Goal: Book appointment/travel/reservation

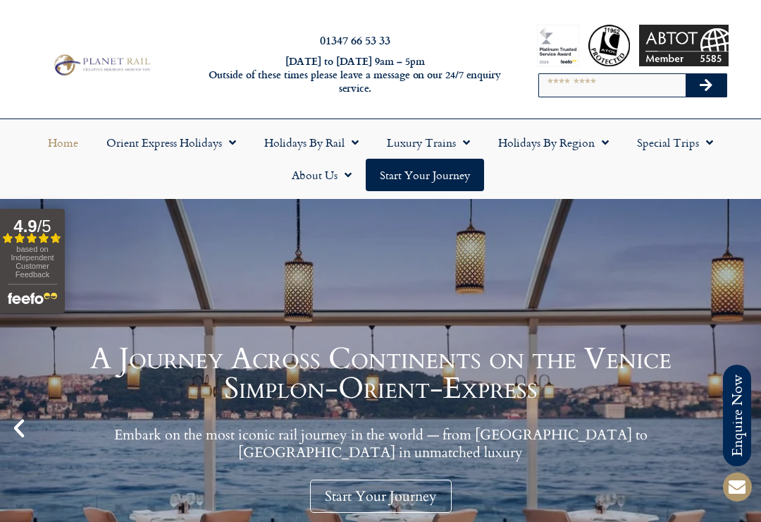
click at [243, 140] on link "Orient Express Holidays" at bounding box center [171, 142] width 158 height 32
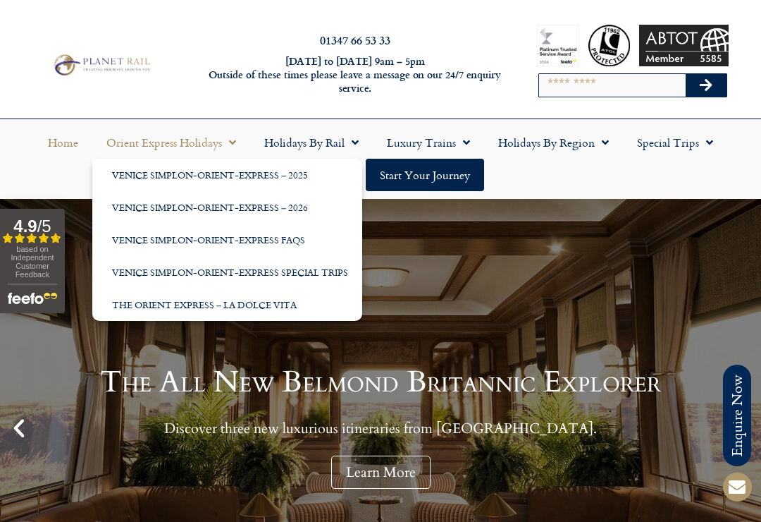
click at [558, 171] on ul "Home Orient Express Holidays Venice Simplon-Orient-Express – 2025 Venice Simplo…" at bounding box center [380, 158] width 747 height 65
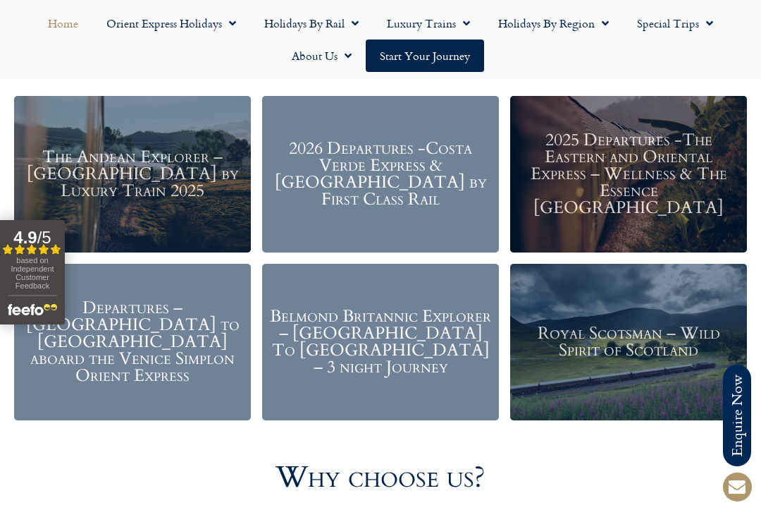
scroll to position [1639, 0]
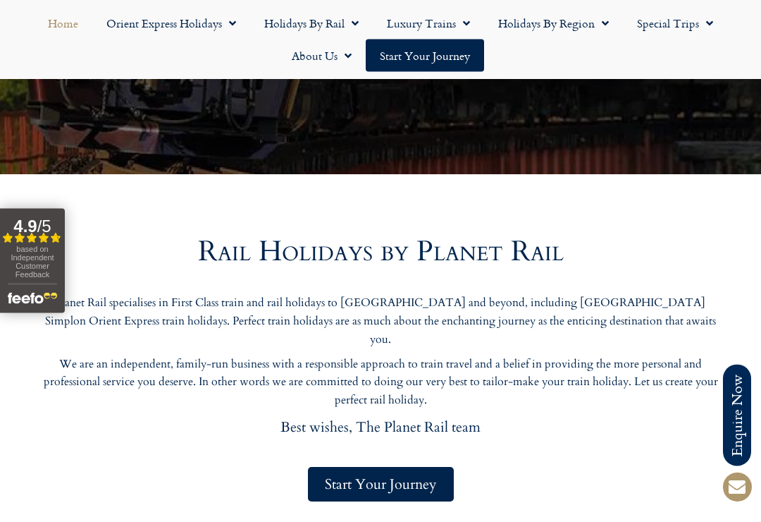
click at [350, 21] on span "Menu" at bounding box center [352, 23] width 14 height 25
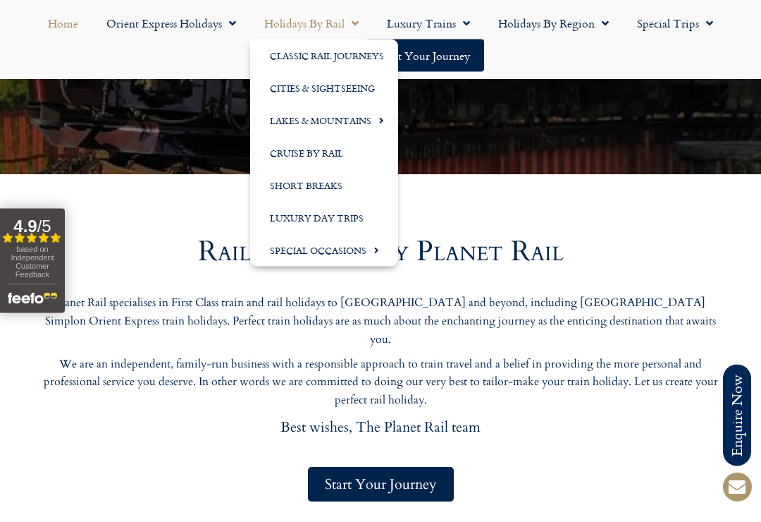
scroll to position [483, 0]
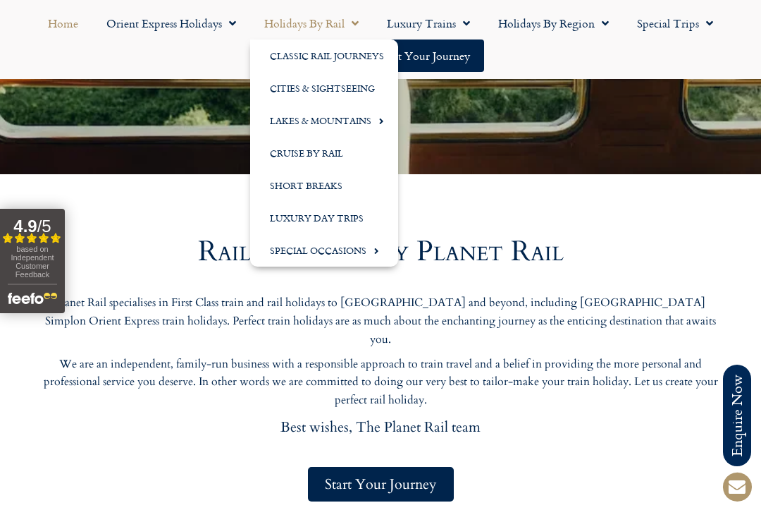
click at [368, 88] on link "Cities & Sightseeing" at bounding box center [324, 88] width 148 height 32
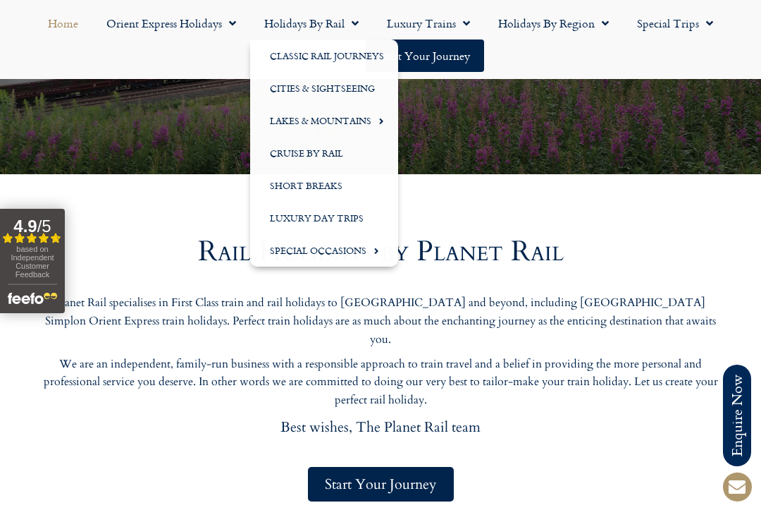
click at [689, 259] on h2 "Rail Holidays by Planet Rail" at bounding box center [380, 252] width 691 height 28
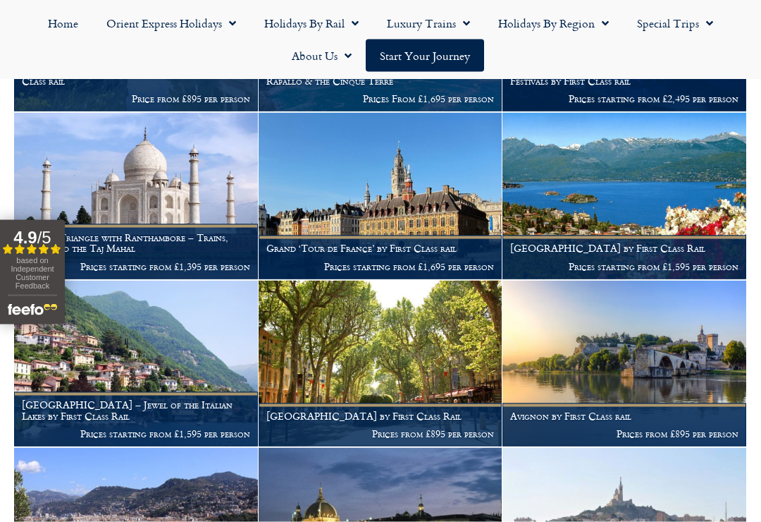
scroll to position [3359, 0]
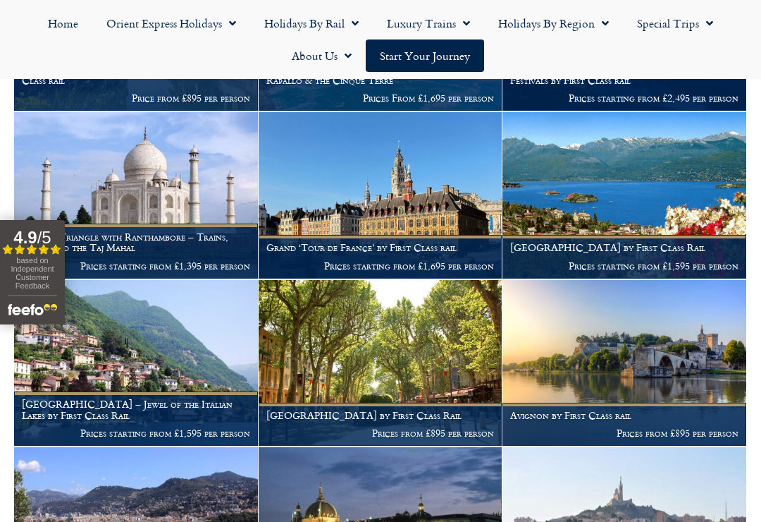
click at [413, 427] on p "Prices from £895 per person" at bounding box center [380, 432] width 228 height 11
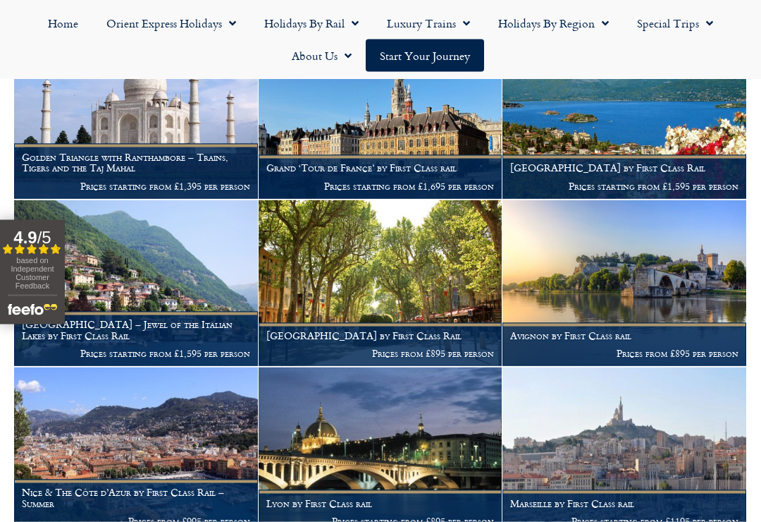
scroll to position [3440, 0]
click at [181, 486] on h1 "Nice & The Côte d’Azur by First Class Rail – Summer" at bounding box center [136, 497] width 228 height 23
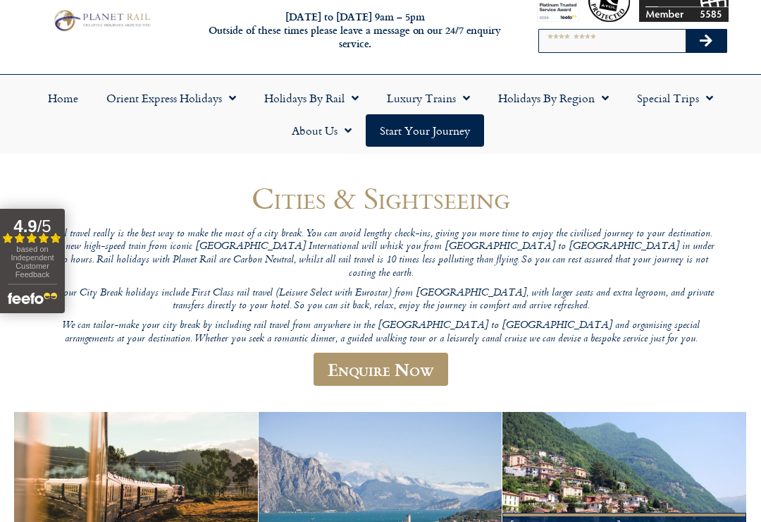
scroll to position [0, 0]
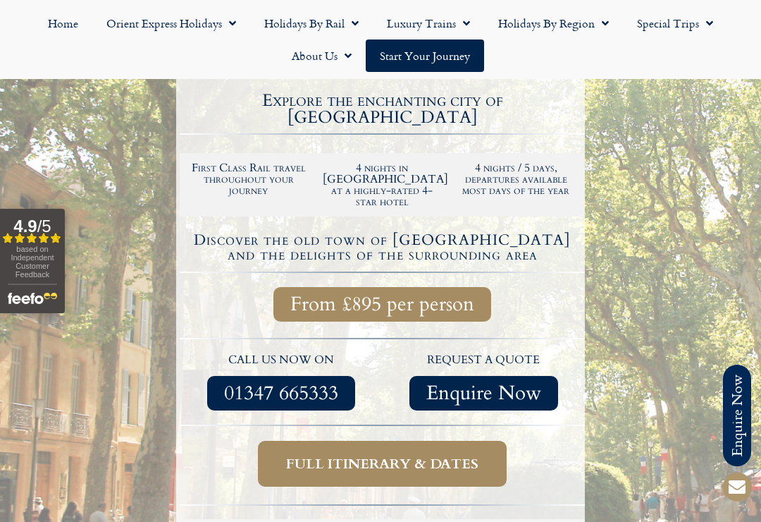
scroll to position [285, 0]
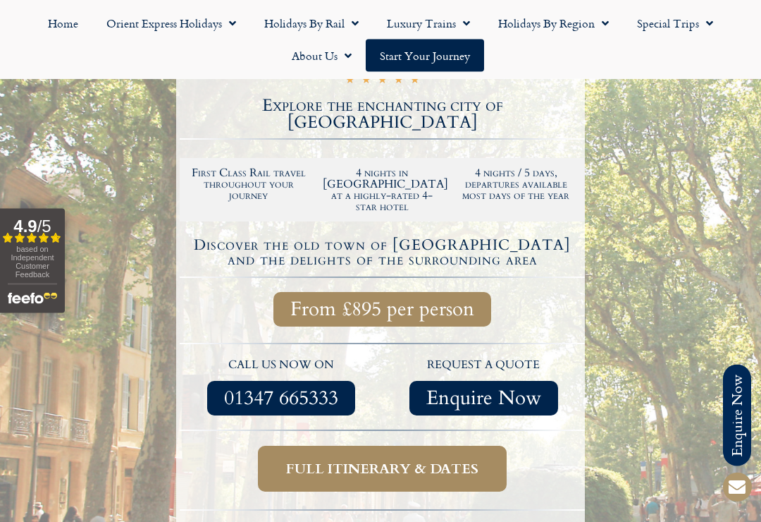
click at [461, 460] on span "Full itinerary & dates" at bounding box center [382, 469] width 192 height 18
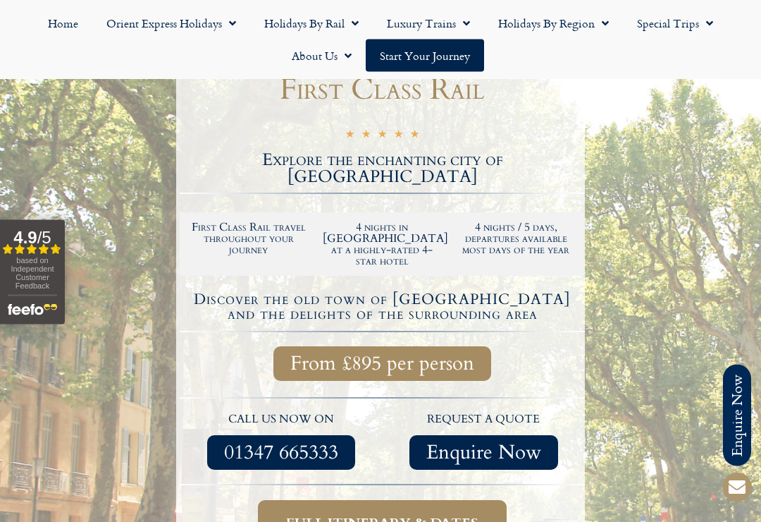
scroll to position [232, 0]
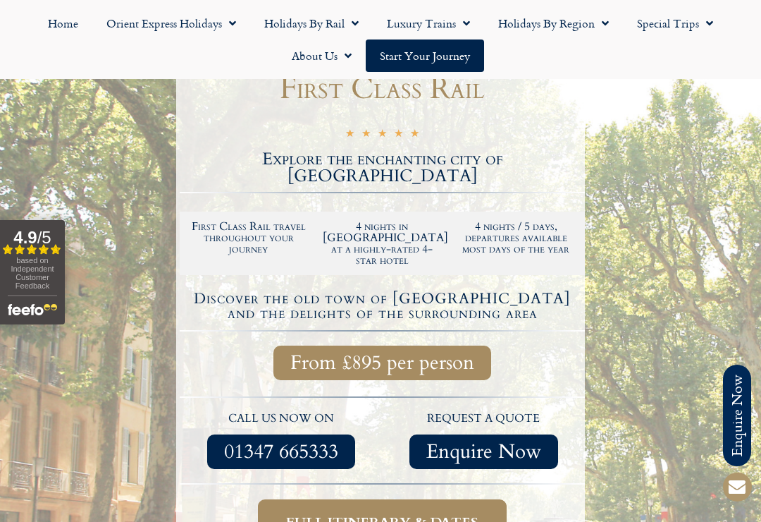
click at [453, 513] on span "Full itinerary & dates" at bounding box center [382, 522] width 192 height 18
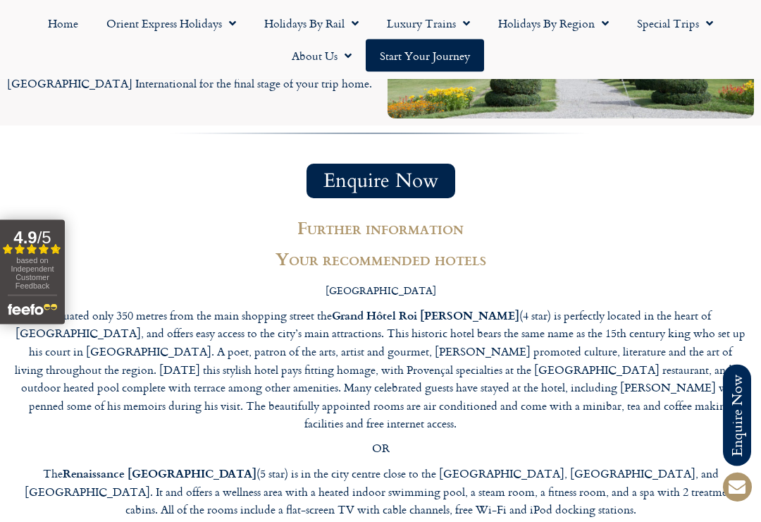
scroll to position [2580, 0]
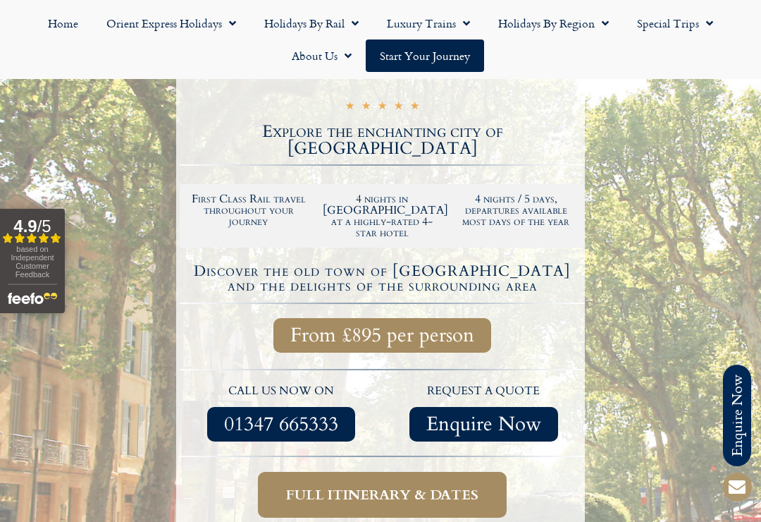
scroll to position [259, 0]
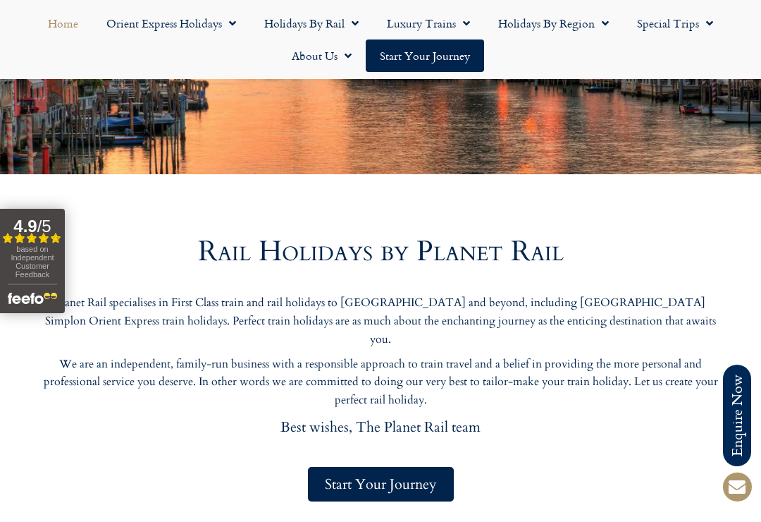
scroll to position [483, 0]
